Goal: Navigation & Orientation: Find specific page/section

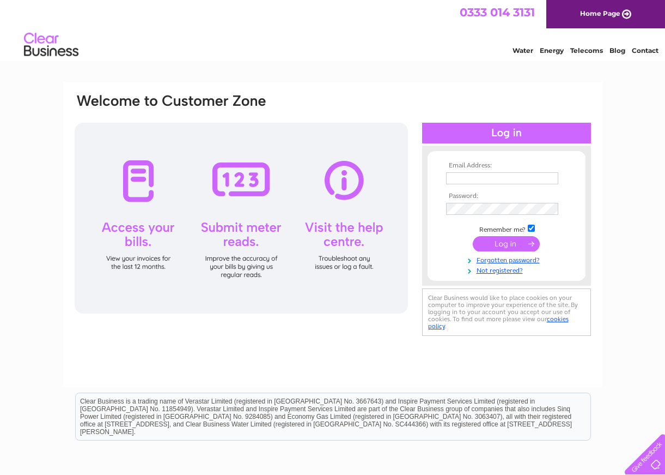
type input "[EMAIL_ADDRESS][DOMAIN_NAME]"
click at [502, 241] on input "submit" at bounding box center [506, 243] width 67 height 15
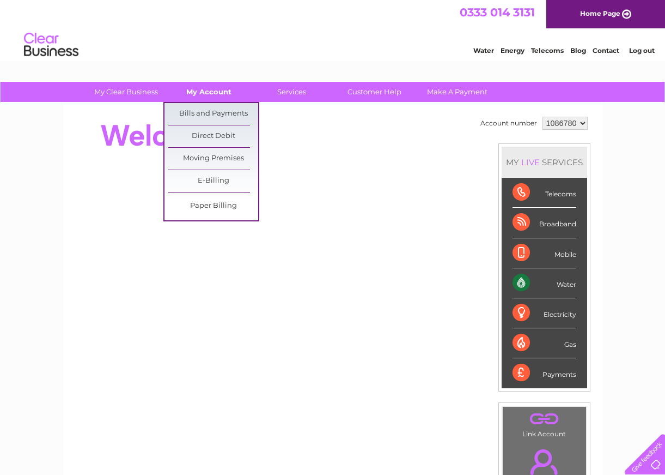
click at [199, 91] on link "My Account" at bounding box center [209, 92] width 90 height 20
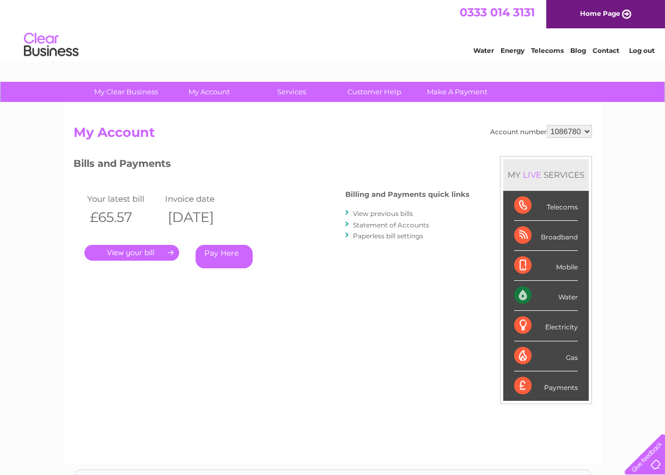
click at [526, 326] on div "Electricity" at bounding box center [546, 326] width 64 height 30
click at [522, 206] on div "Telecoms" at bounding box center [546, 206] width 64 height 30
click at [514, 51] on link "Energy" at bounding box center [513, 50] width 24 height 8
